Goal: Information Seeking & Learning: Learn about a topic

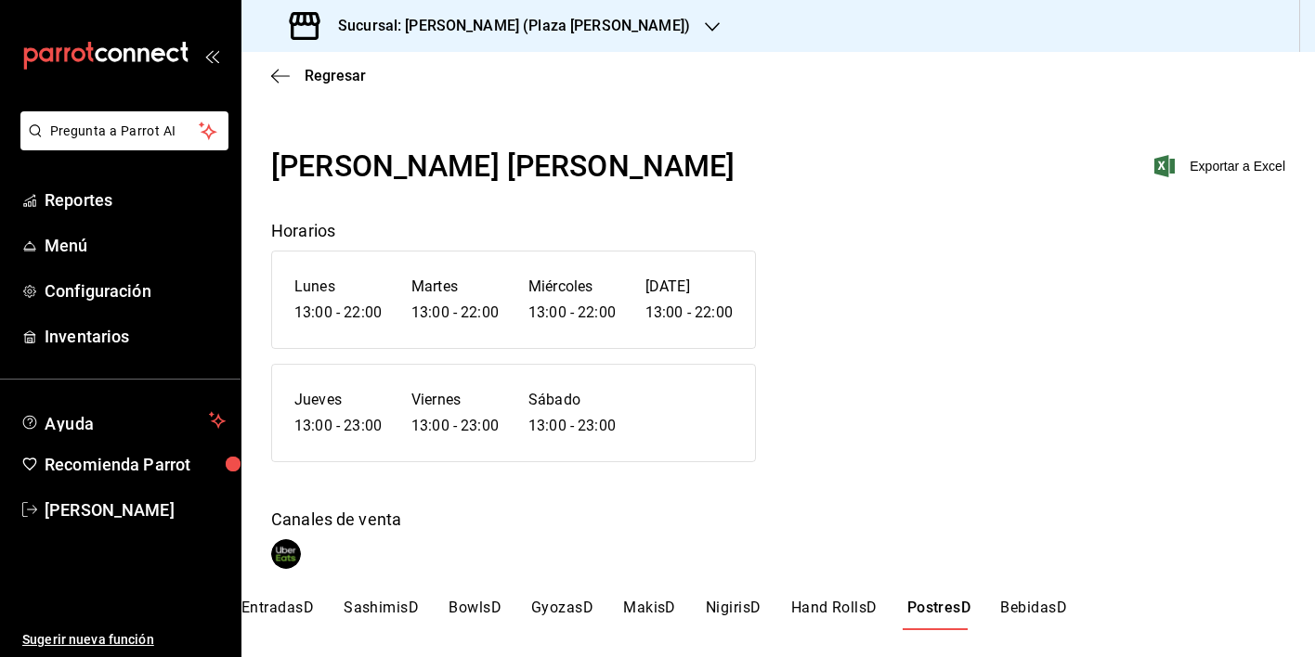
scroll to position [280, 0]
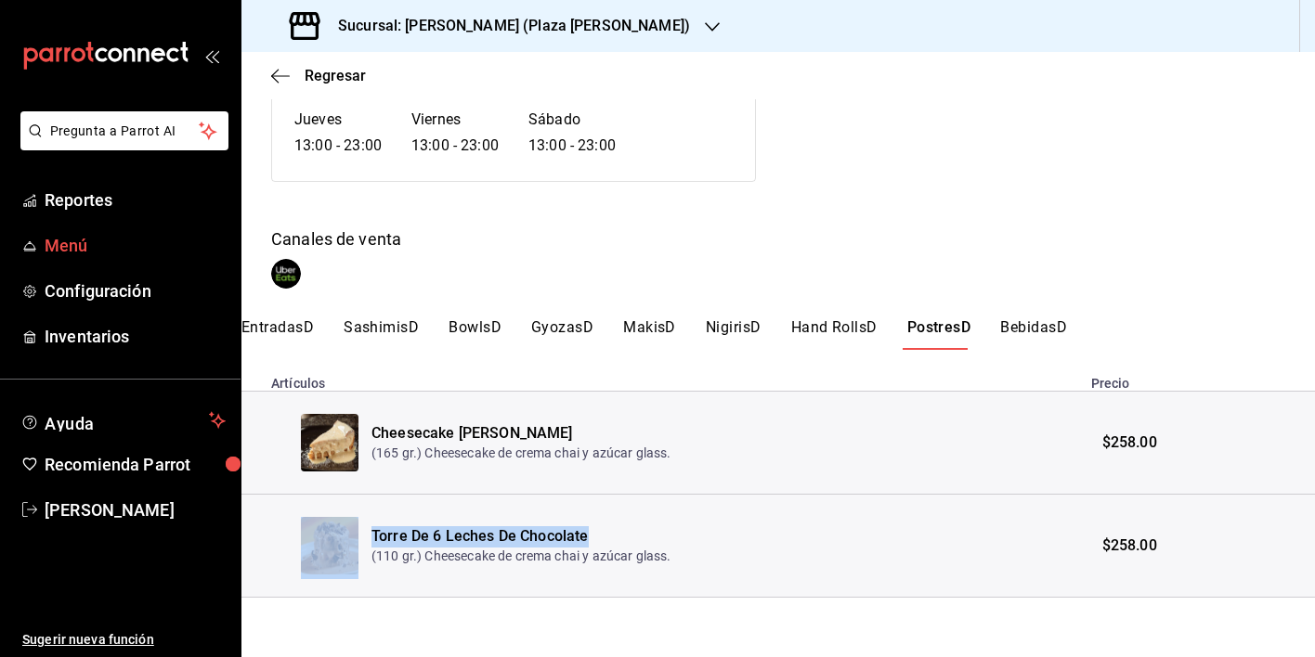
click at [86, 244] on span "Menú" at bounding box center [135, 245] width 181 height 25
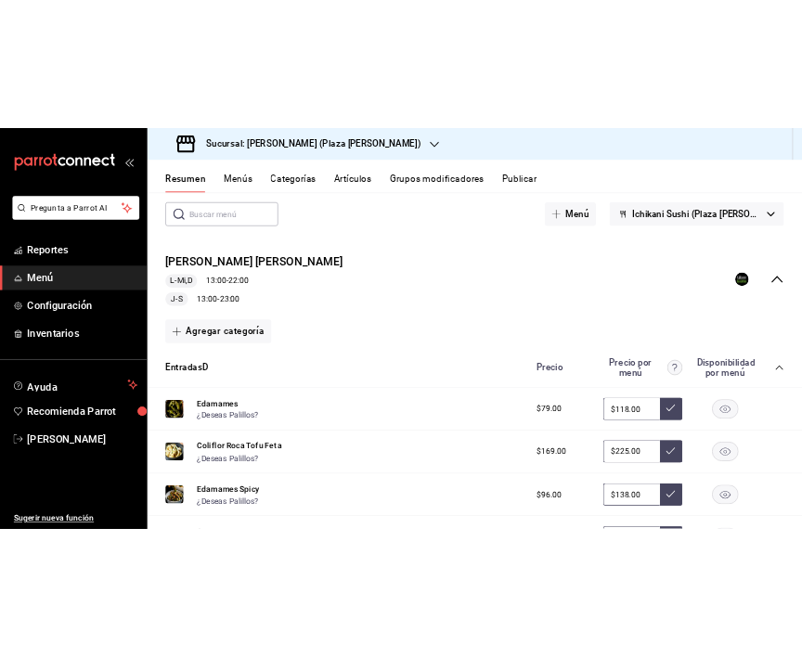
scroll to position [82, 0]
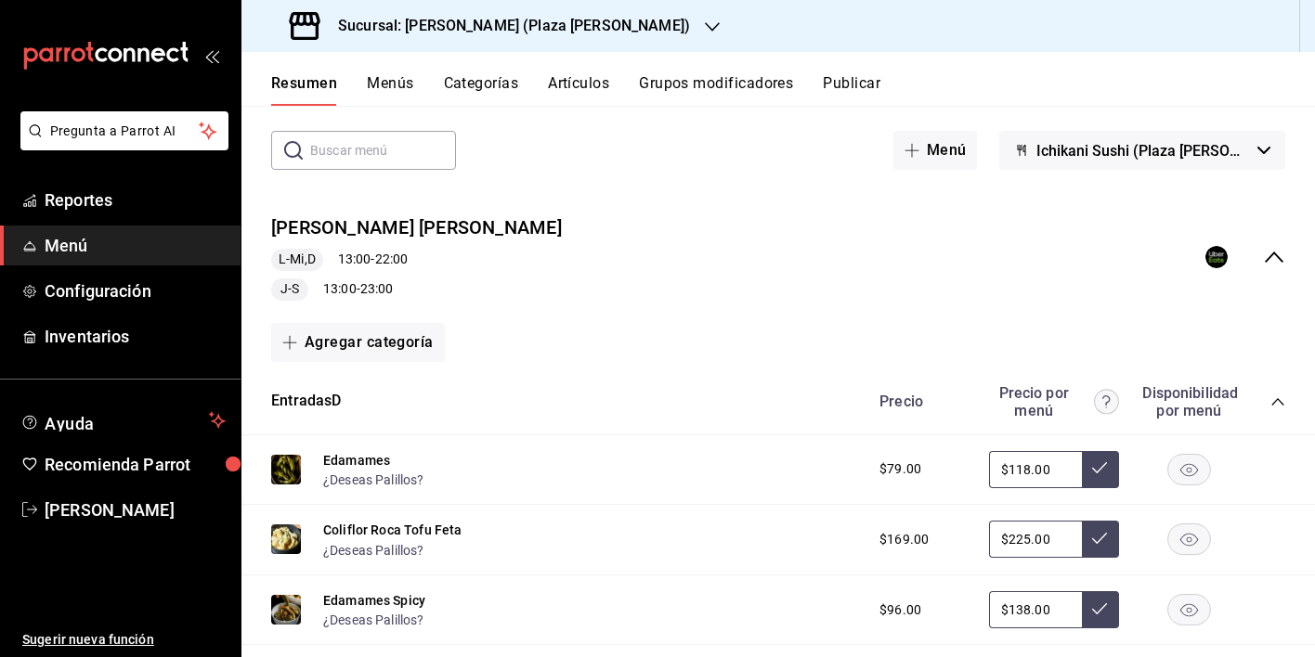
click at [526, 19] on h3 "Sucursal: [PERSON_NAME] (Plaza [PERSON_NAME])" at bounding box center [506, 26] width 367 height 22
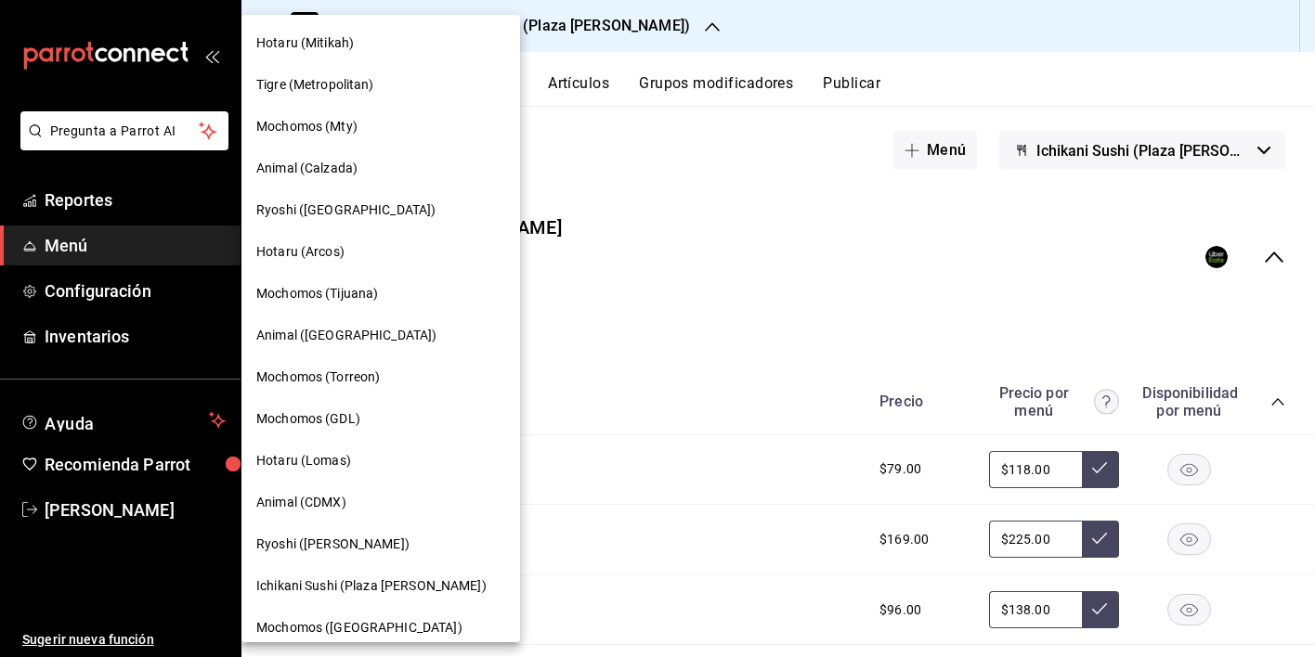
click at [334, 542] on span "Ryoshi ([PERSON_NAME])" at bounding box center [332, 544] width 153 height 19
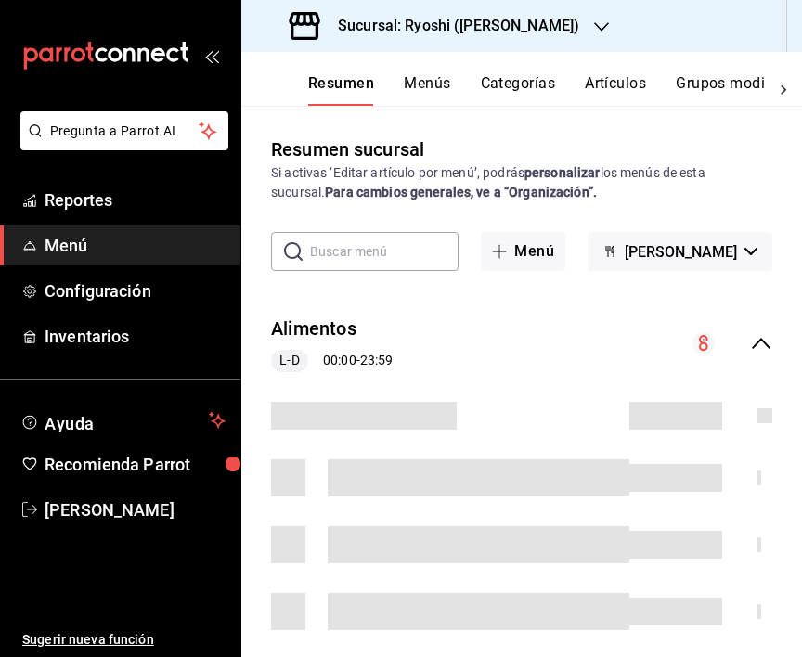
scroll to position [123, 0]
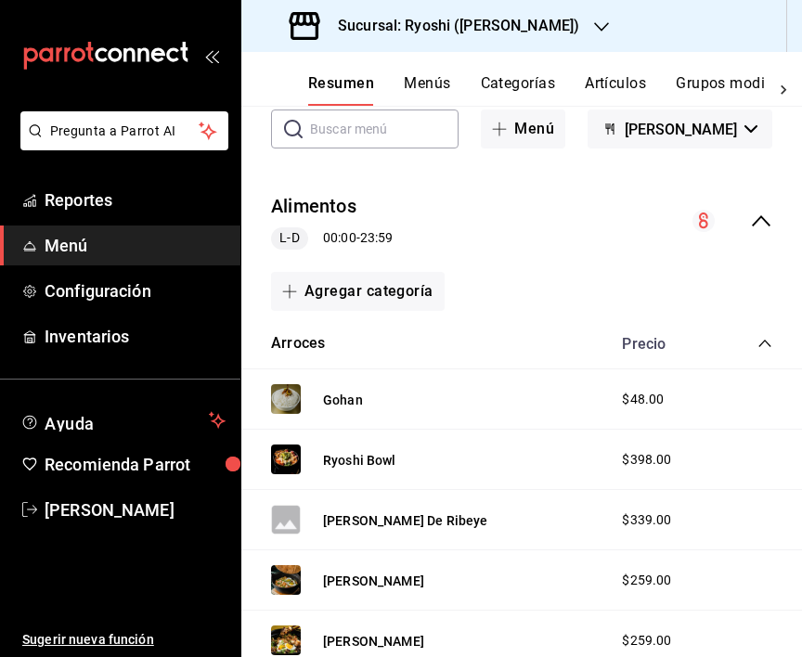
click at [426, 89] on button "Menús" at bounding box center [427, 90] width 46 height 32
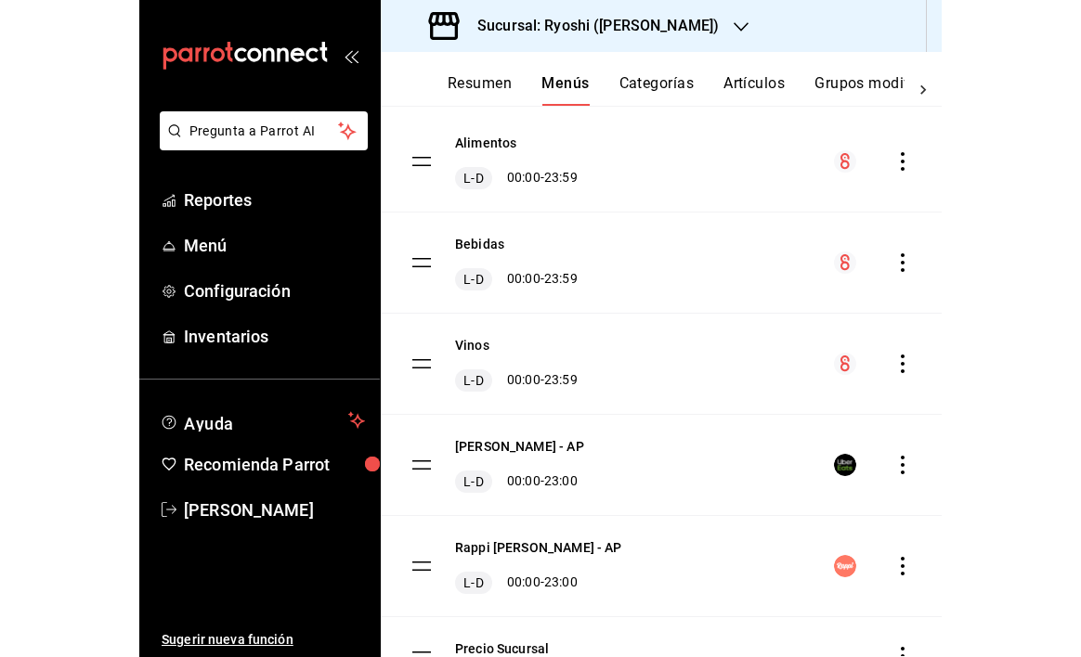
scroll to position [238, 0]
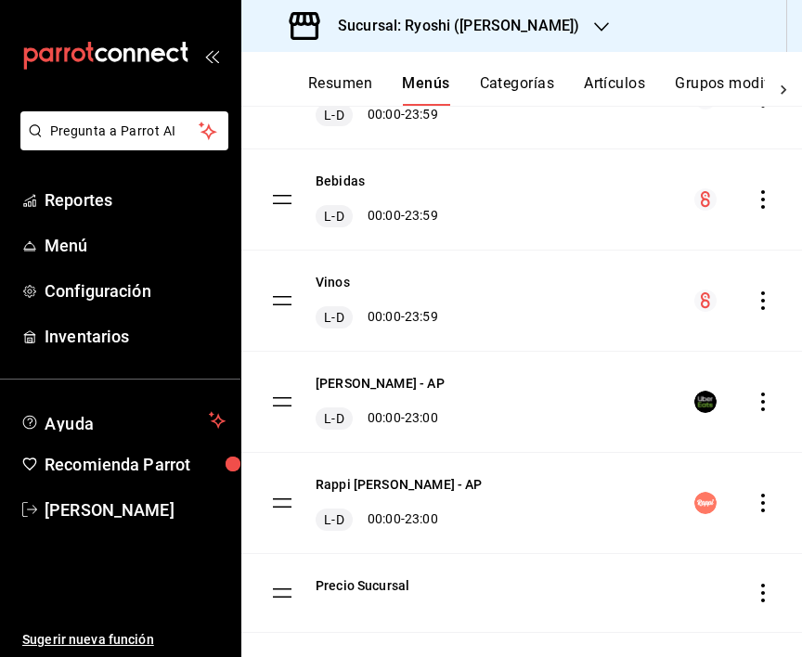
click at [754, 398] on icon "actions" at bounding box center [763, 402] width 19 height 19
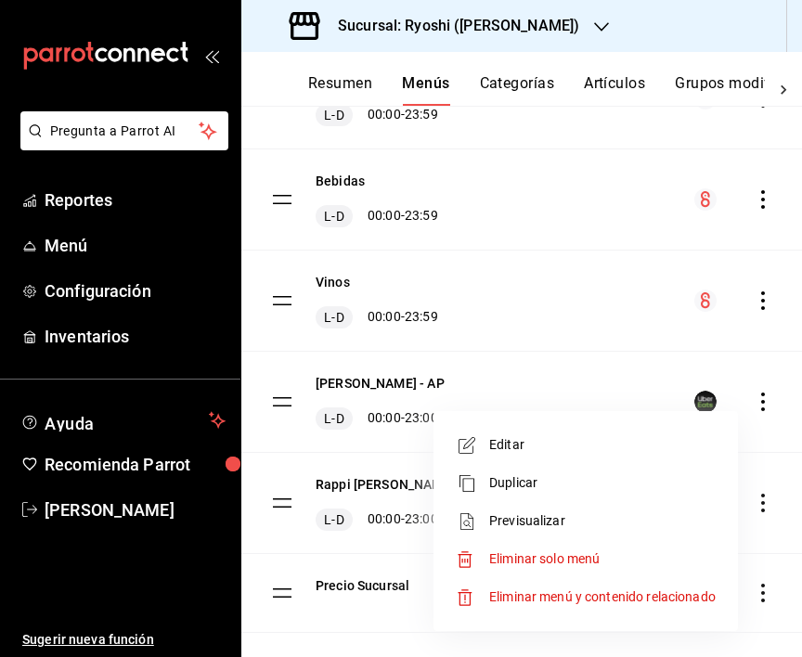
click at [541, 518] on span "Previsualizar" at bounding box center [602, 521] width 227 height 19
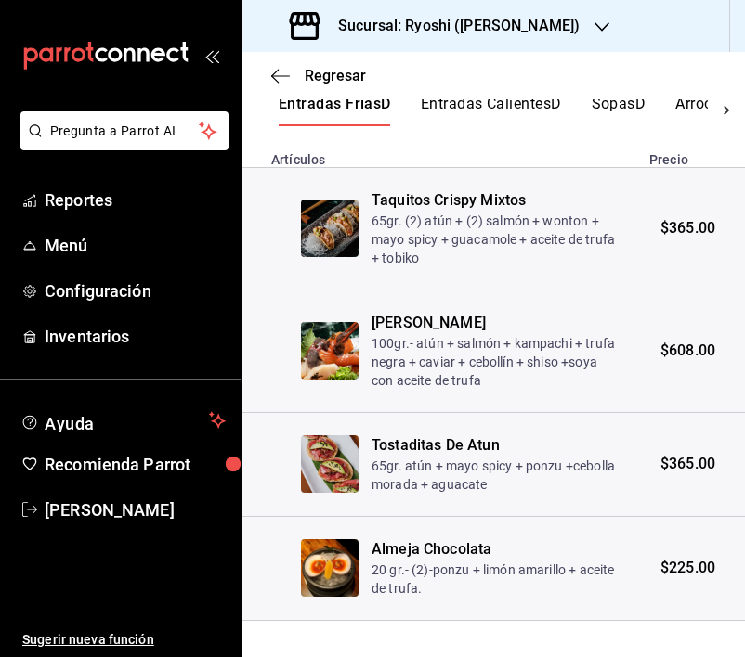
scroll to position [486, 0]
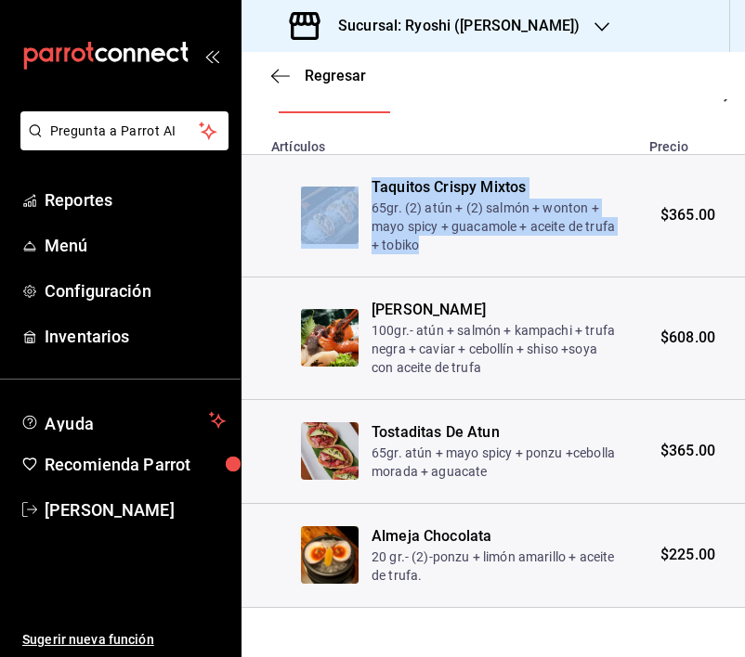
drag, startPoint x: 449, startPoint y: 242, endPoint x: 368, endPoint y: 204, distance: 90.1
click at [368, 204] on tr "Taquitos Crispy Mixtos 65gr. (2) atún + (2) salmón + wonton + mayo spicy + guac…" at bounding box center [492, 216] width 503 height 123
click at [403, 230] on p "65gr. (2) atún + (2) salmón + wonton + mayo spicy + guacamole + aceite de trufa…" at bounding box center [493, 227] width 244 height 56
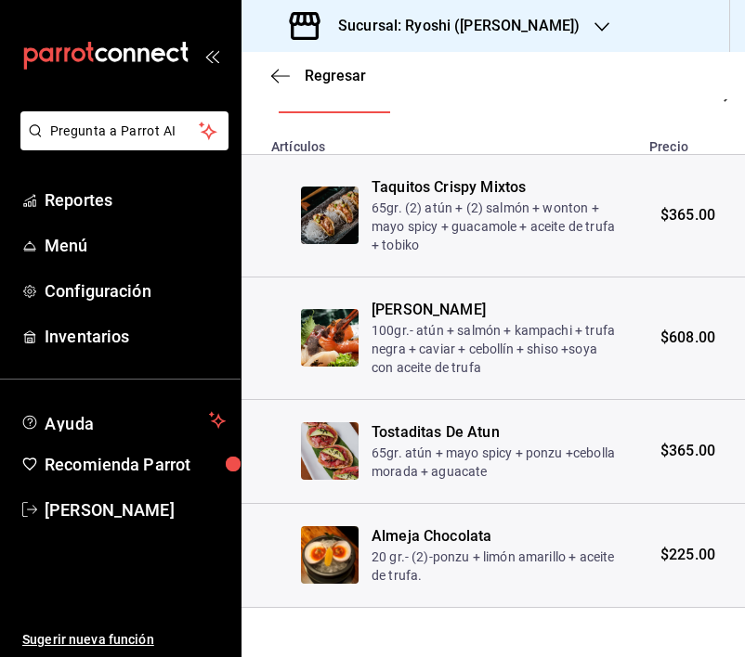
scroll to position [510, 0]
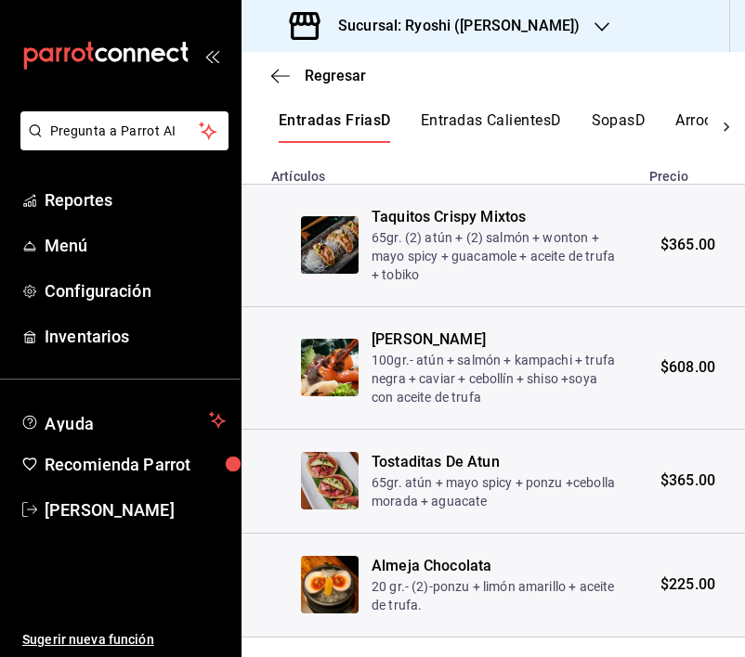
click at [465, 125] on button "Entradas CalientesD" at bounding box center [491, 127] width 141 height 32
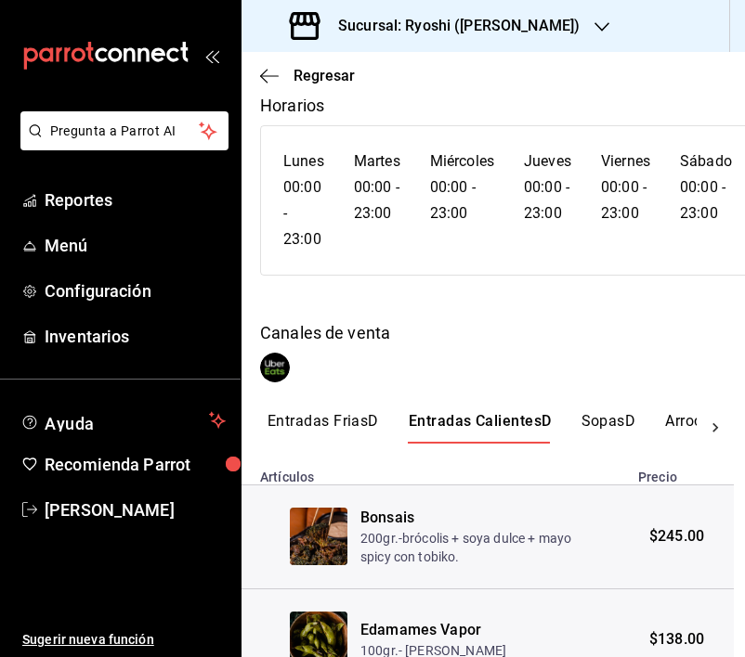
scroll to position [163, 11]
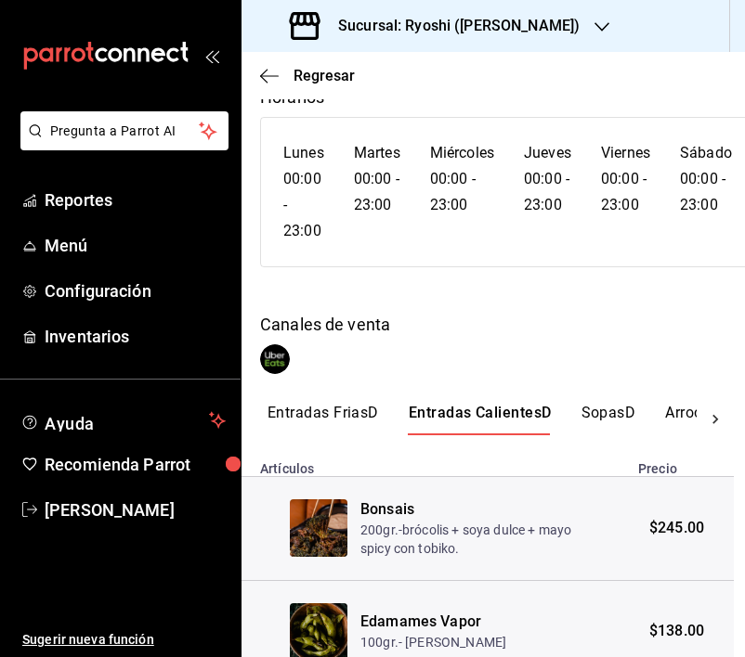
click at [608, 414] on button "SopasD" at bounding box center [608, 420] width 55 height 32
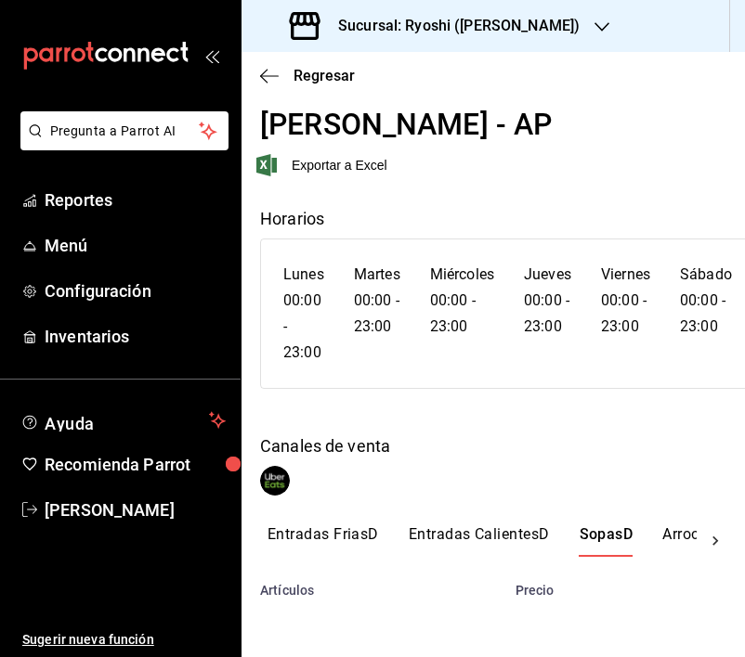
scroll to position [161, 11]
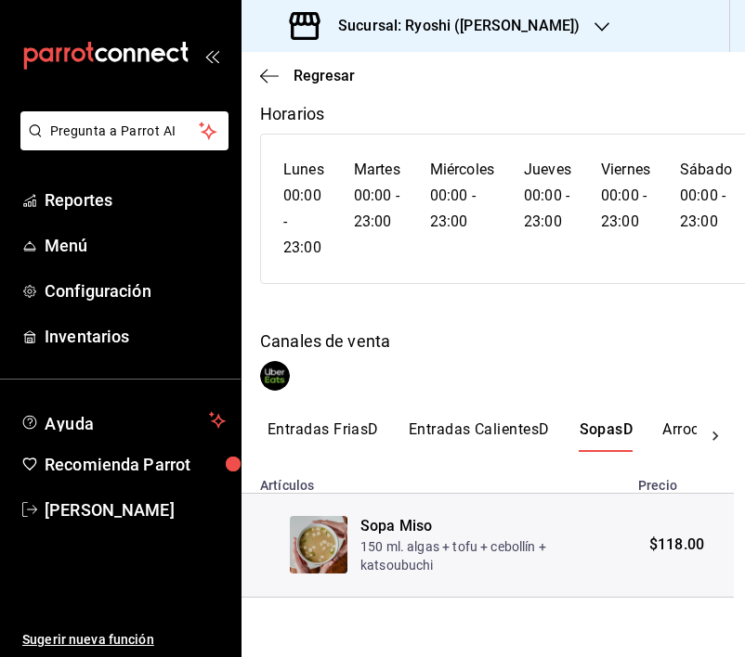
click at [668, 421] on button "ArrocesD" at bounding box center [693, 437] width 63 height 32
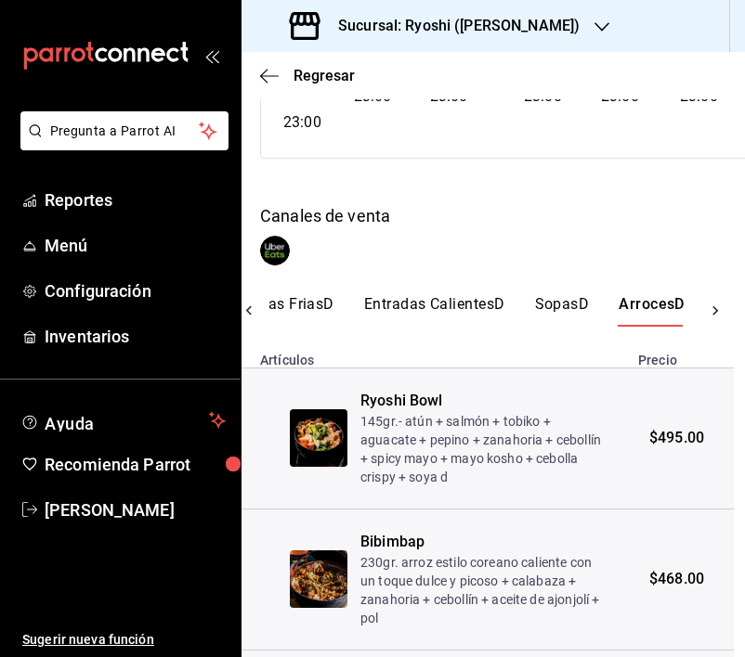
scroll to position [248, 11]
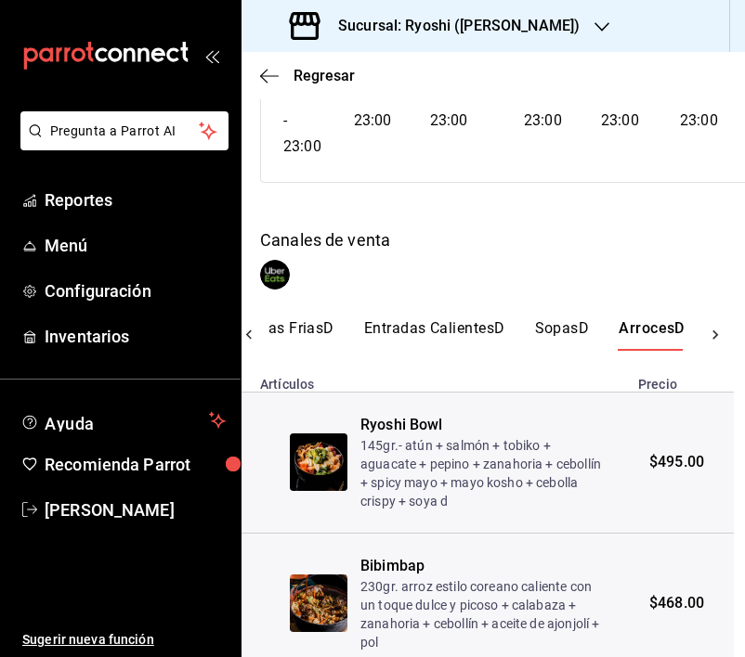
click at [706, 331] on icon at bounding box center [715, 335] width 19 height 19
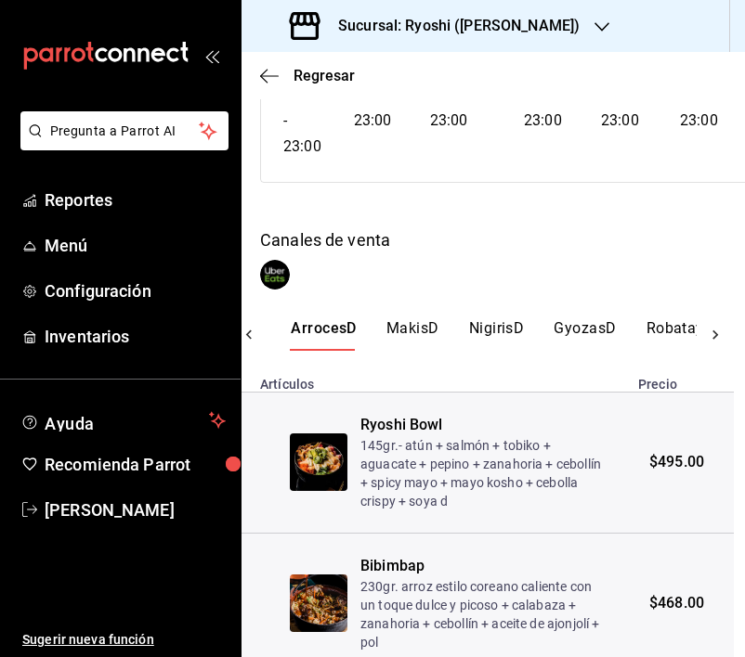
scroll to position [0, 415]
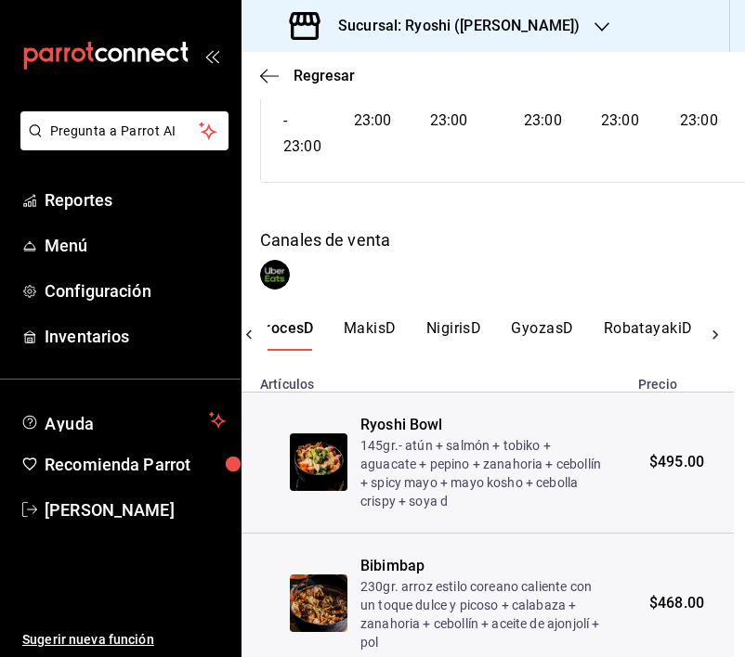
click at [370, 328] on button "MakisD" at bounding box center [370, 335] width 53 height 32
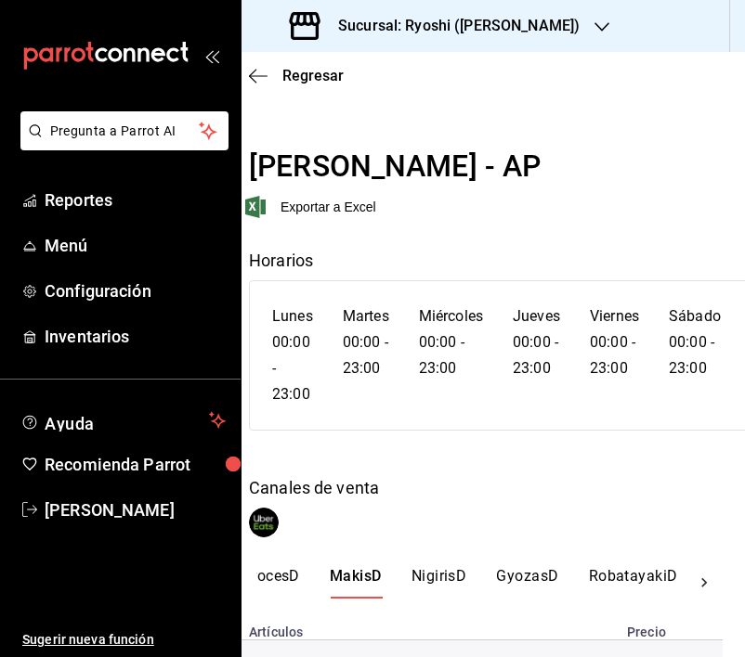
scroll to position [39, 22]
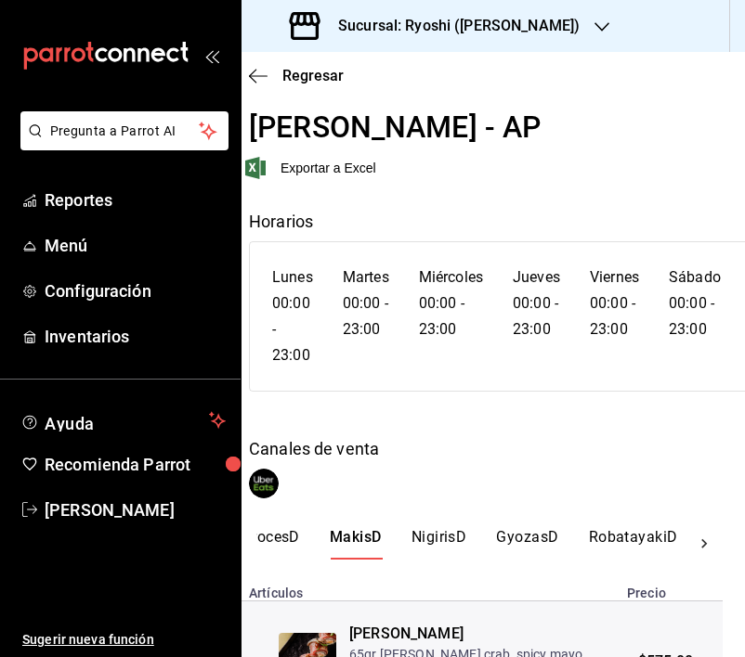
click at [437, 529] on button "NigirisD" at bounding box center [439, 544] width 56 height 32
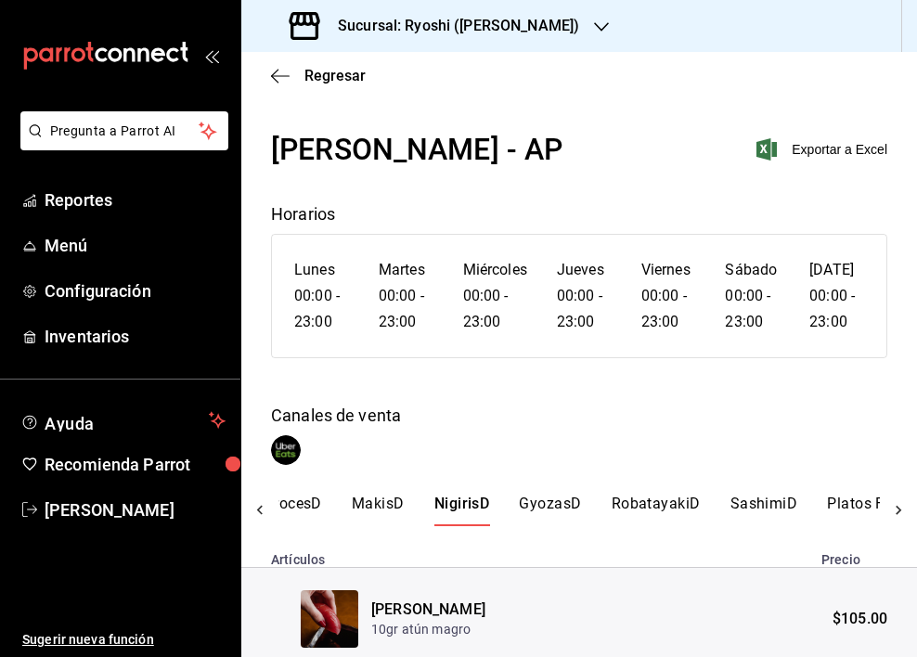
scroll to position [0, 0]
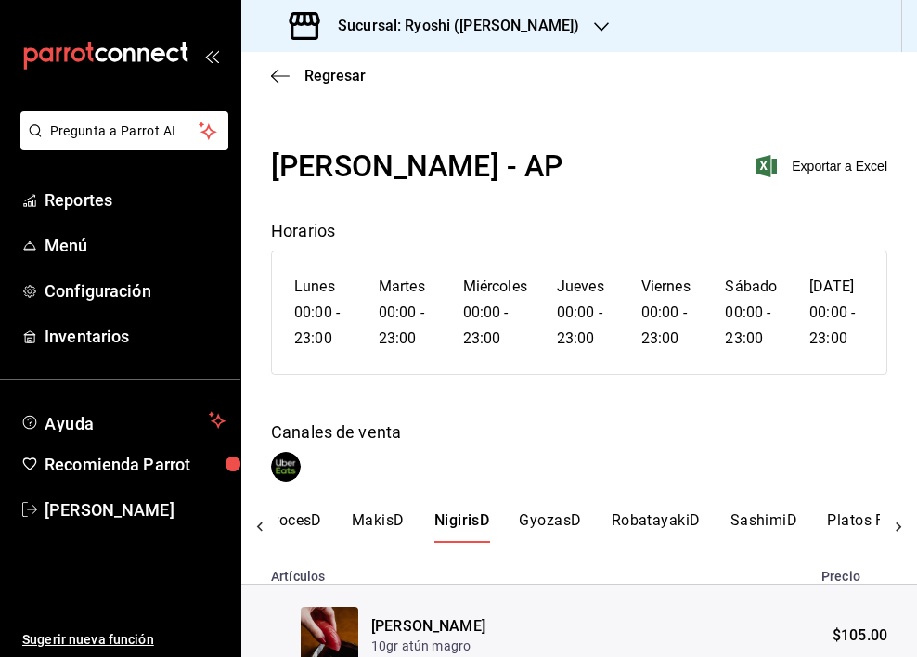
click at [580, 514] on button "GyozasD" at bounding box center [550, 528] width 62 height 32
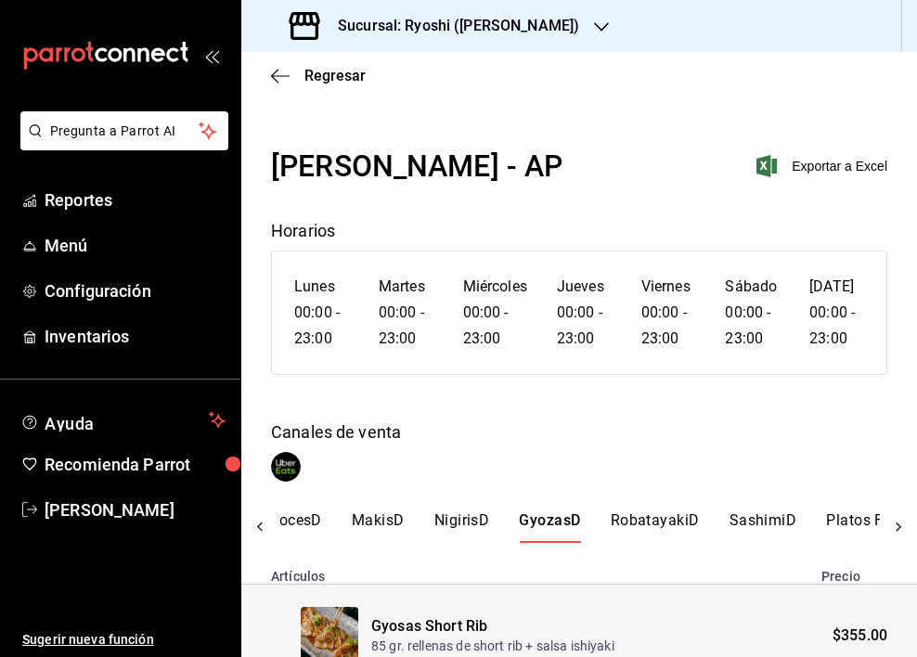
scroll to position [193, 0]
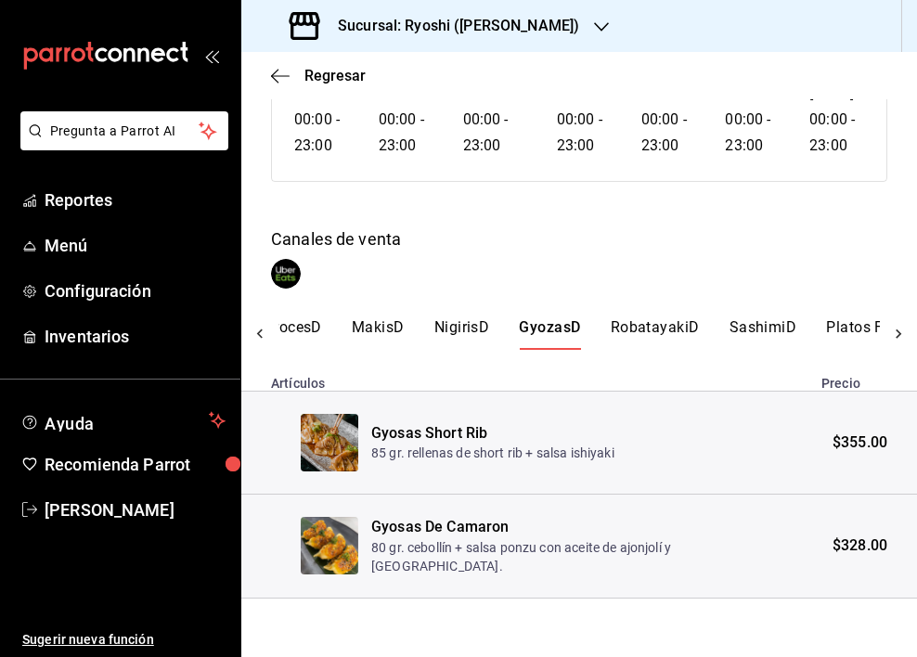
click at [637, 328] on button "RobatayakiD" at bounding box center [655, 334] width 89 height 32
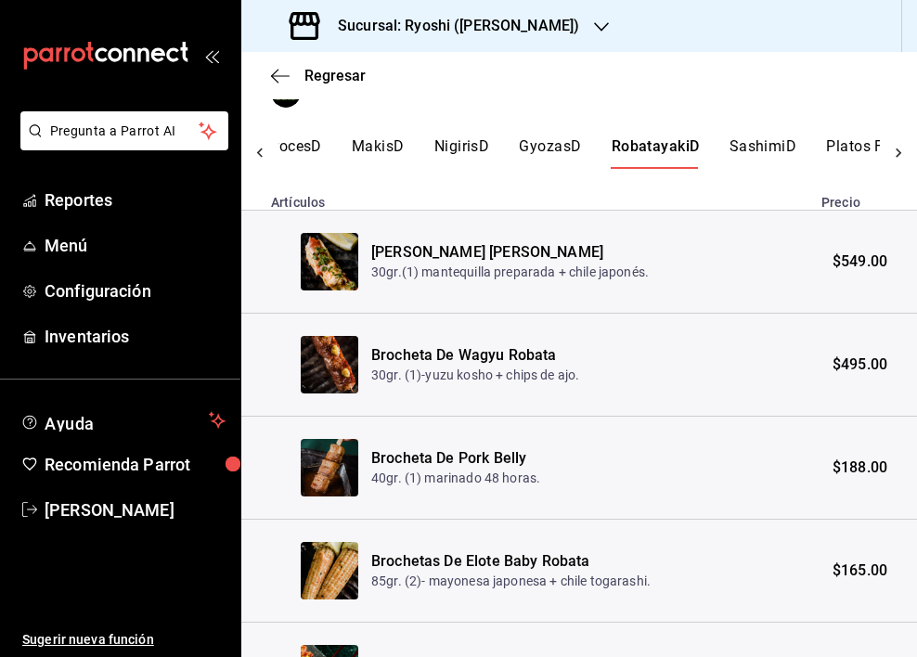
scroll to position [213, 0]
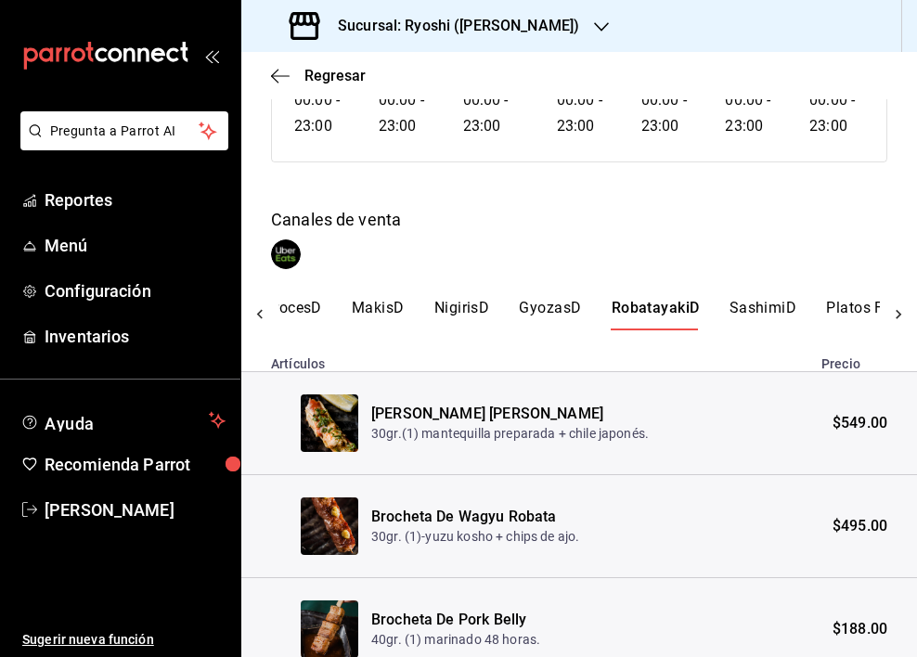
click at [753, 297] on div "[PERSON_NAME] - AP Exportar a Excel Horarios [DATE] 00:00 - 23:00 [DATE] 00:00 …" at bounding box center [579, 512] width 676 height 1163
click at [752, 309] on button "SashimiD" at bounding box center [764, 315] width 68 height 32
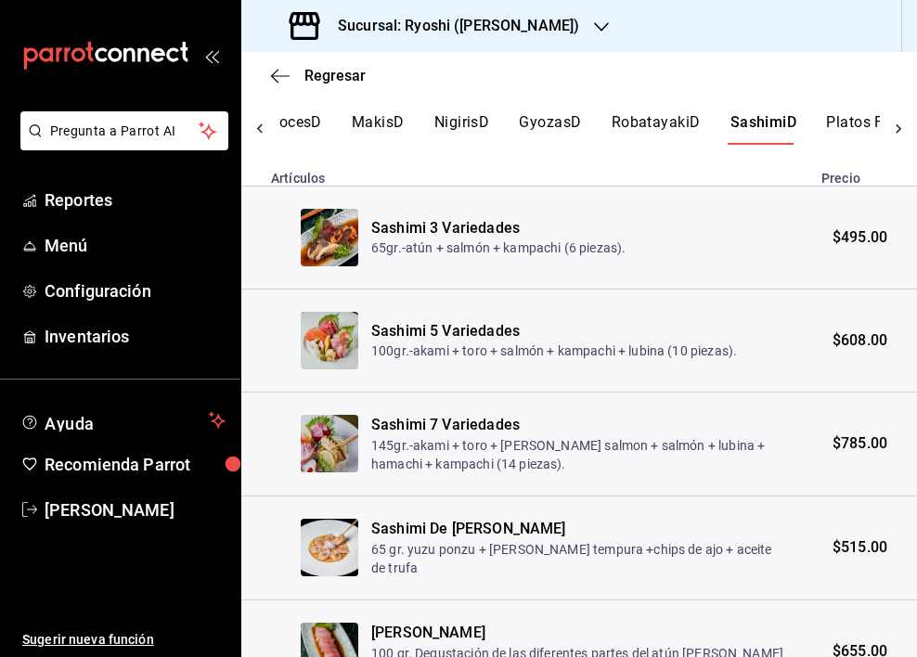
scroll to position [397, 0]
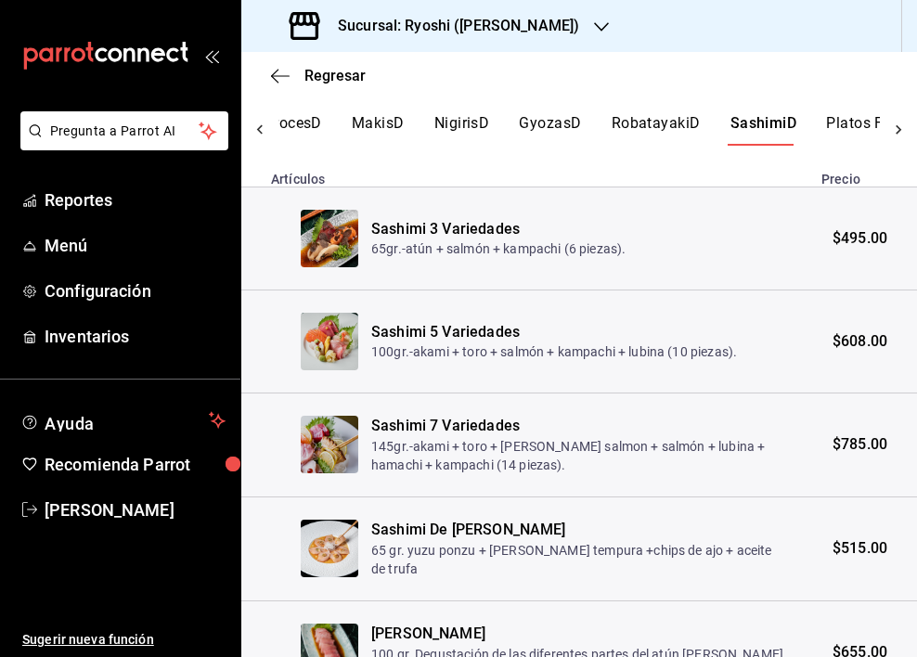
click at [844, 132] on button "Platos FuertesD" at bounding box center [881, 130] width 110 height 32
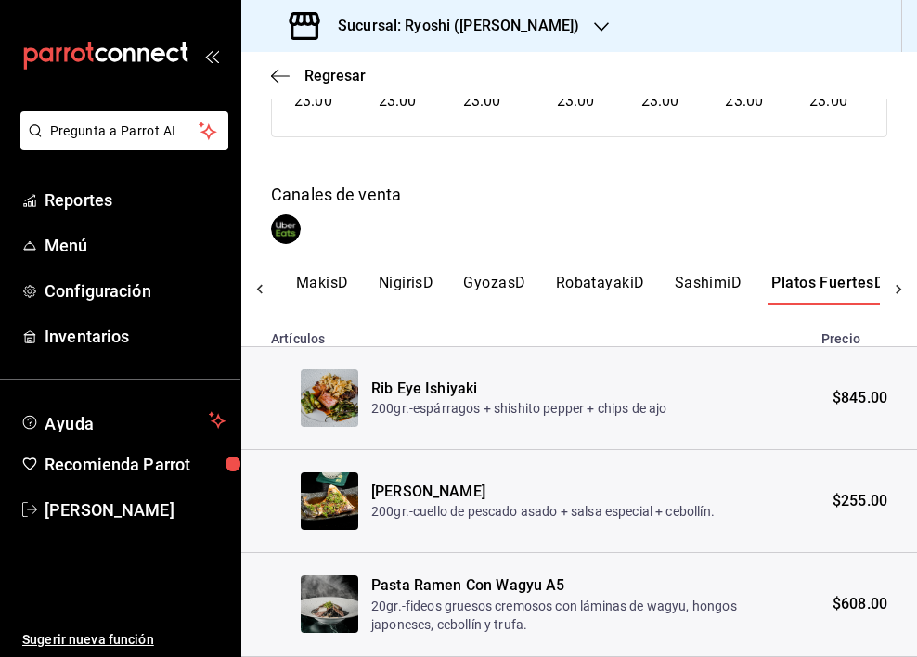
scroll to position [297, 0]
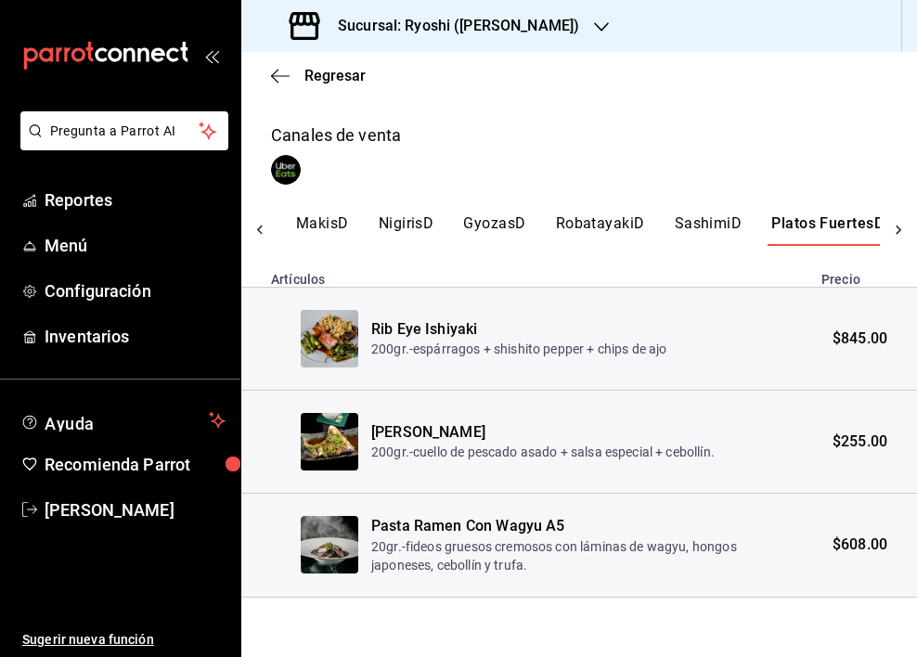
click at [890, 227] on icon at bounding box center [899, 230] width 19 height 19
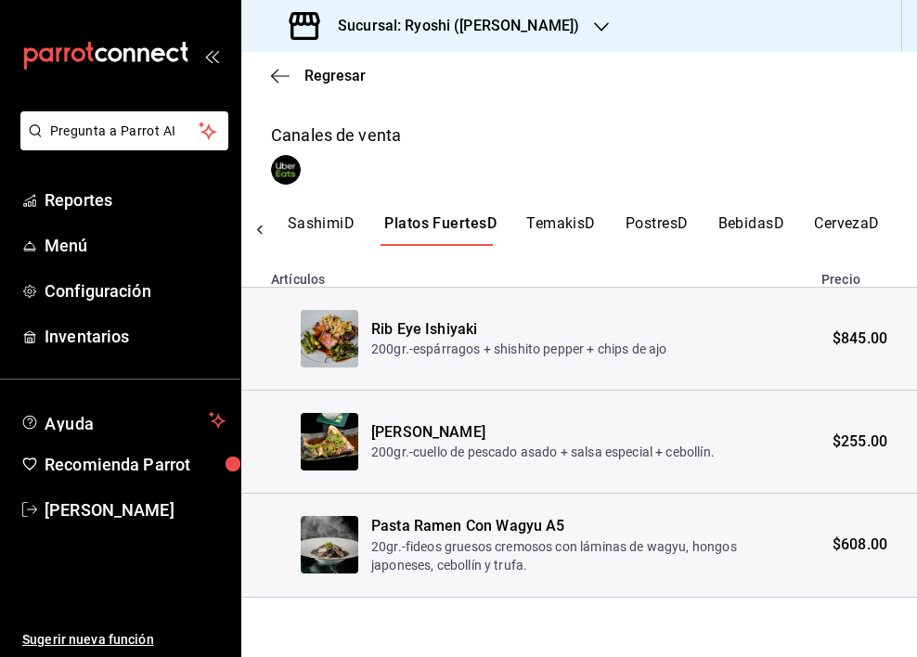
click at [556, 235] on button "TemakisD" at bounding box center [561, 230] width 70 height 32
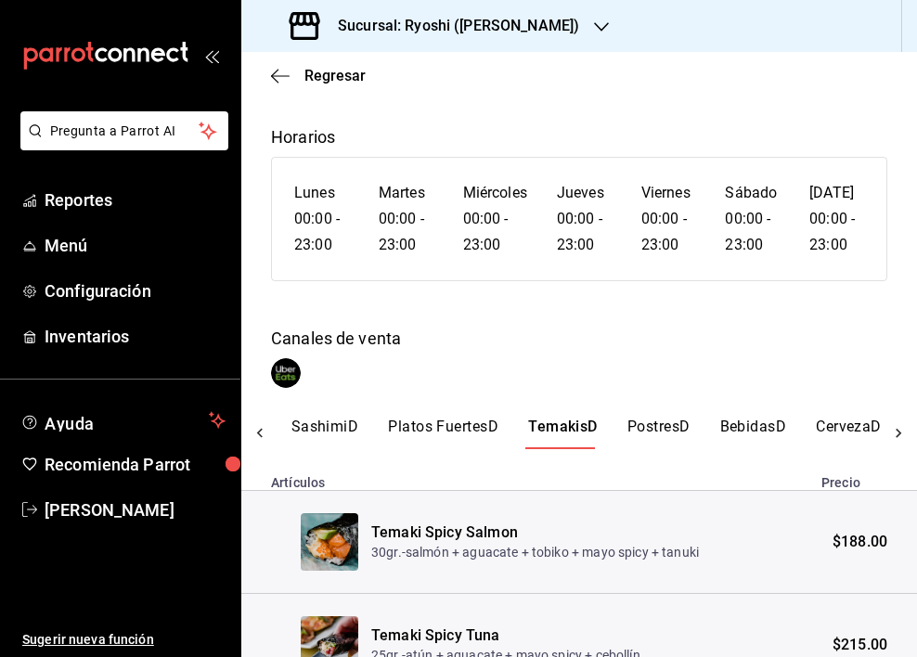
scroll to position [0, 0]
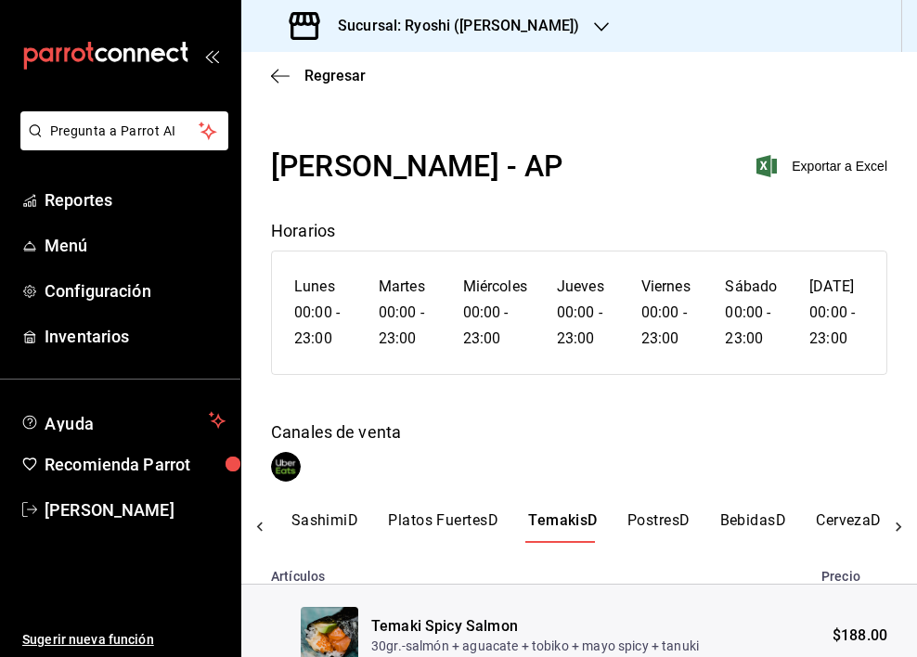
click at [677, 512] on button "PostresD" at bounding box center [659, 528] width 63 height 32
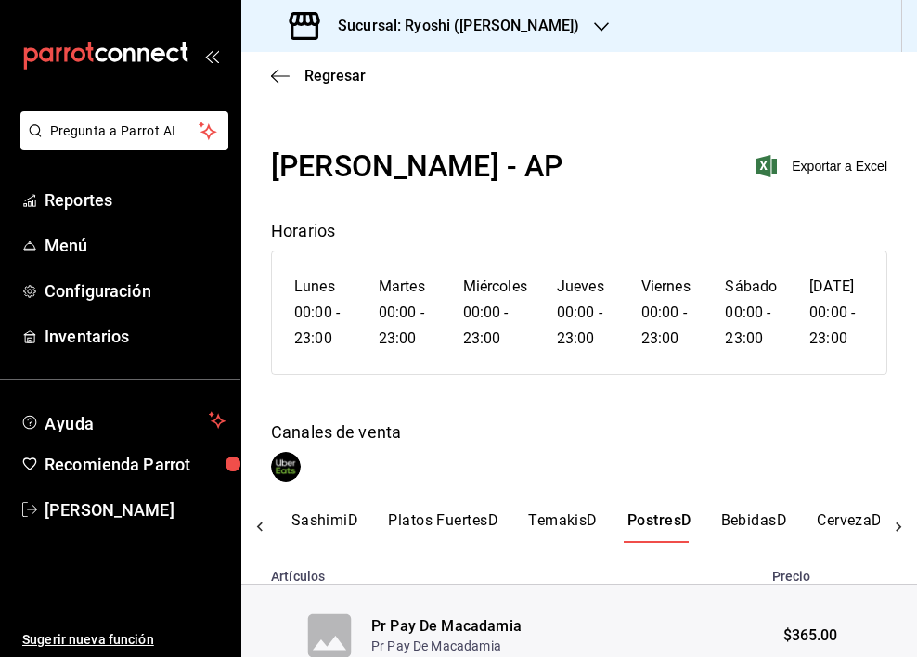
click at [655, 526] on button "PostresD" at bounding box center [660, 528] width 64 height 32
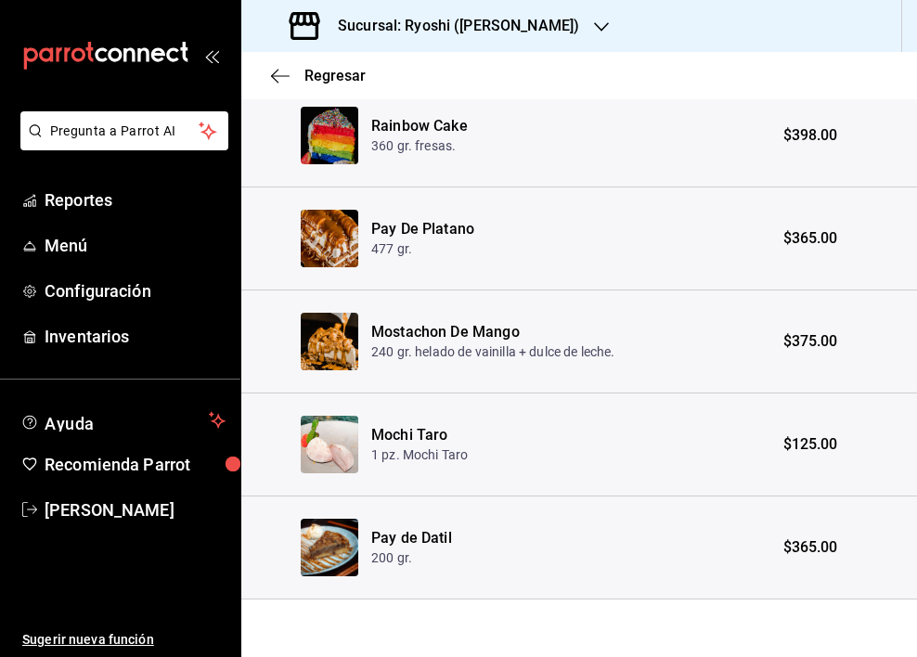
scroll to position [605, 0]
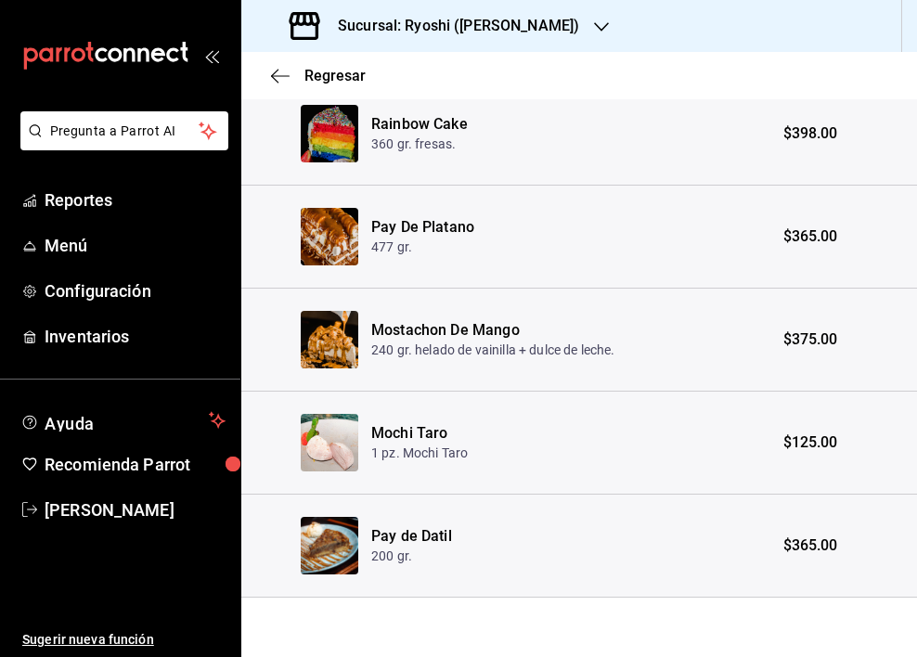
click at [895, 351] on td "$375.00" at bounding box center [839, 340] width 156 height 103
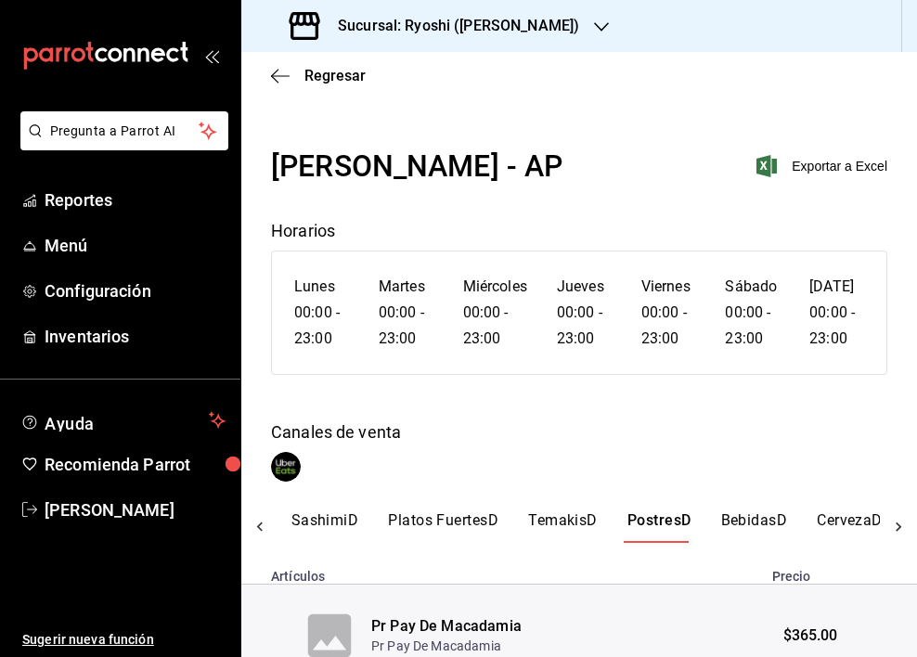
scroll to position [97, 0]
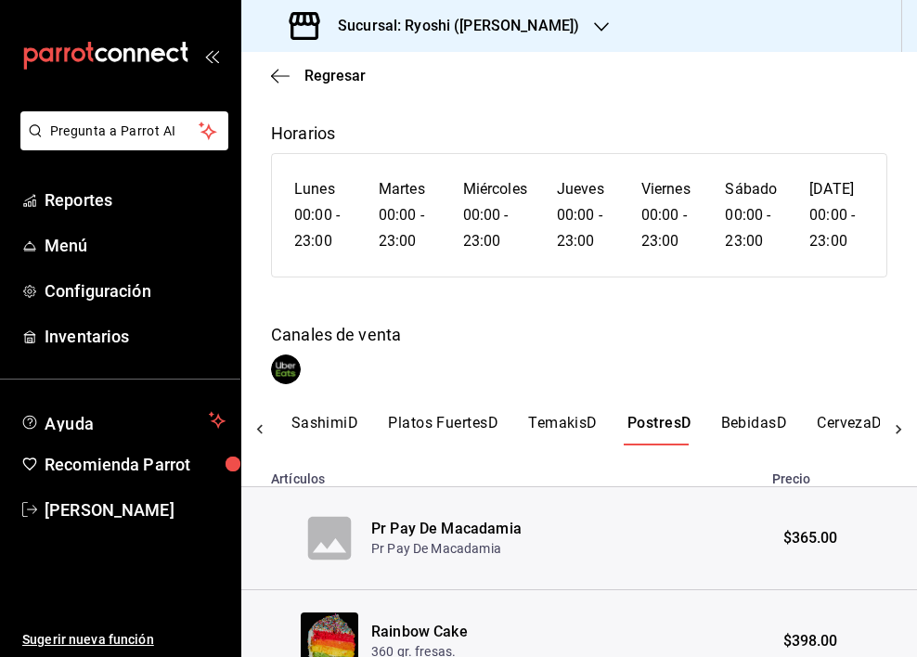
click at [752, 430] on button "BebidasD" at bounding box center [754, 430] width 67 height 32
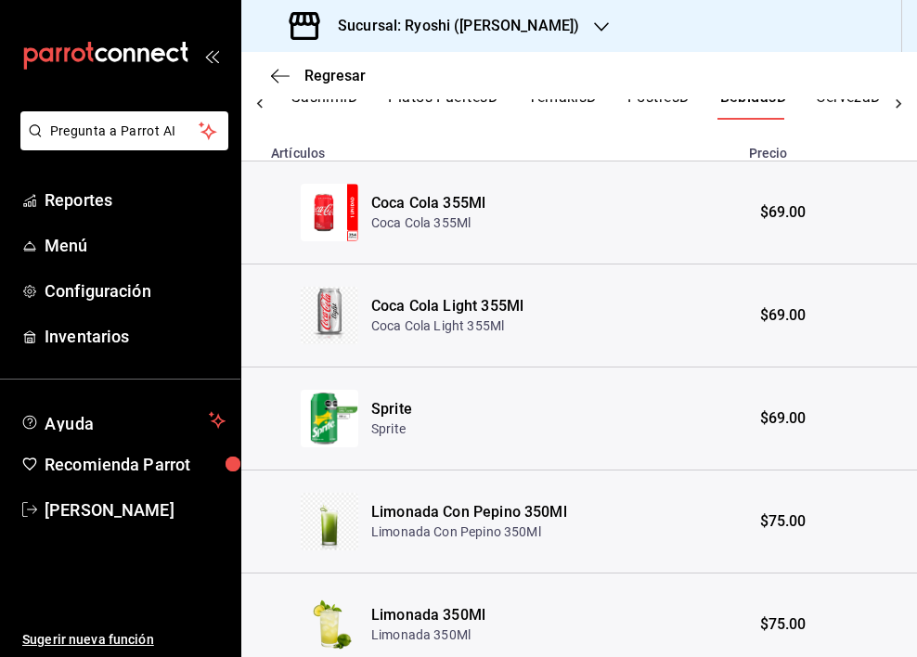
scroll to position [0, 0]
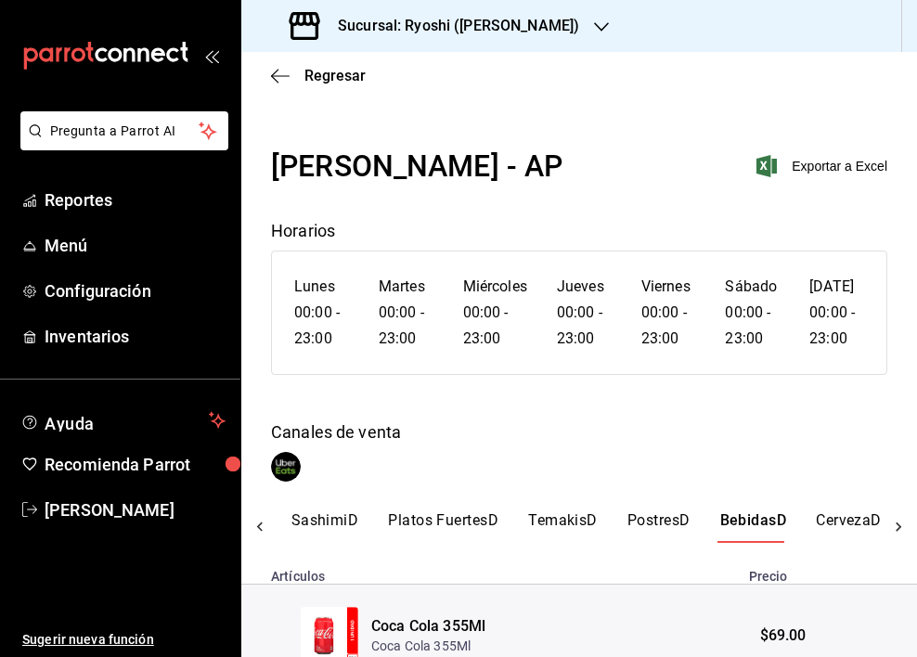
click at [840, 513] on button "CervezaD" at bounding box center [849, 528] width 66 height 32
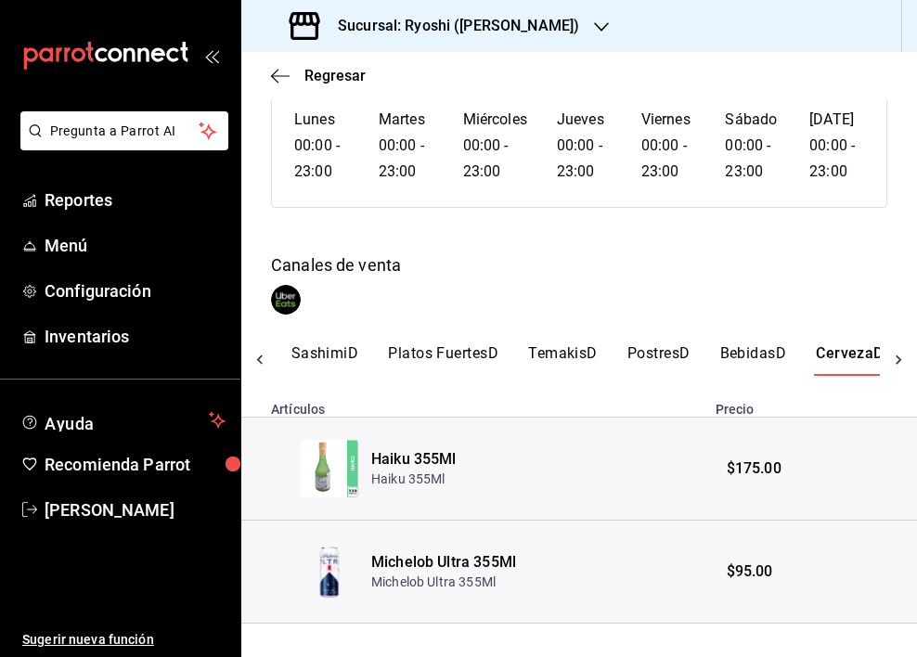
scroll to position [193, 0]
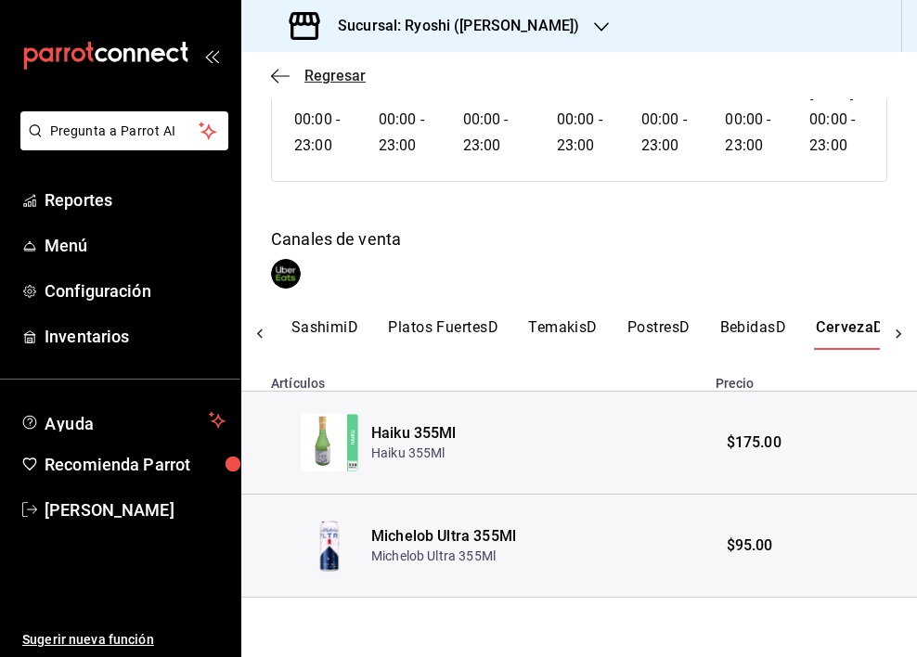
click at [277, 77] on icon "button" at bounding box center [280, 76] width 19 height 17
